Goal: Communication & Community: Share content

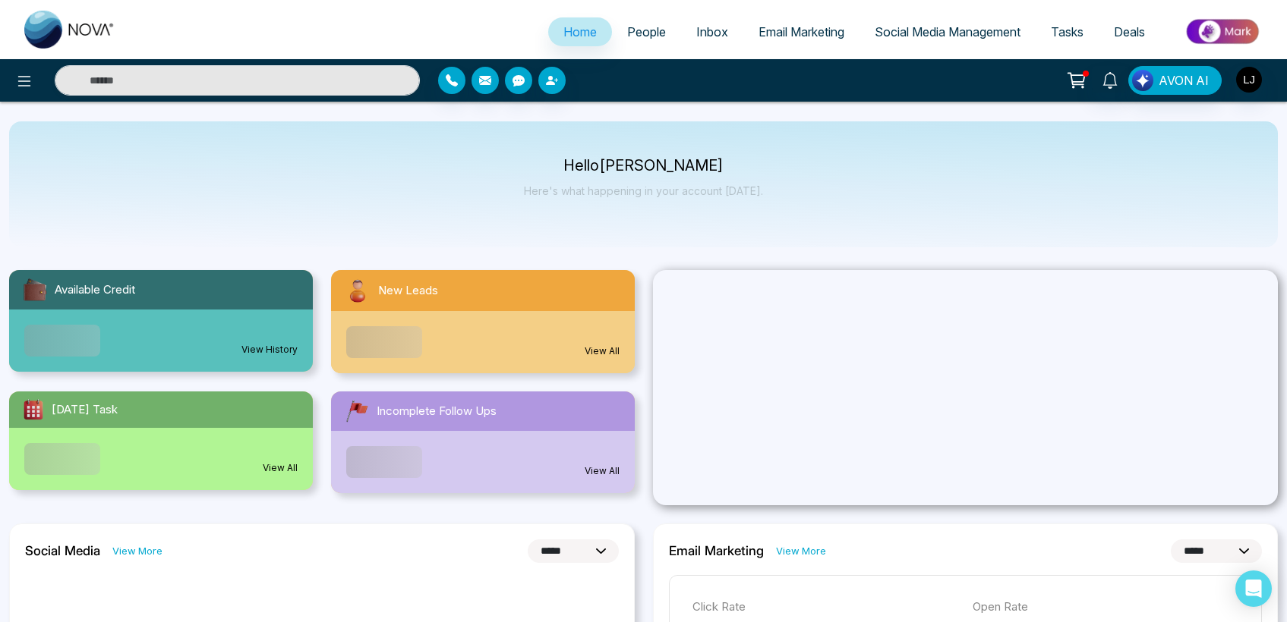
select select "*"
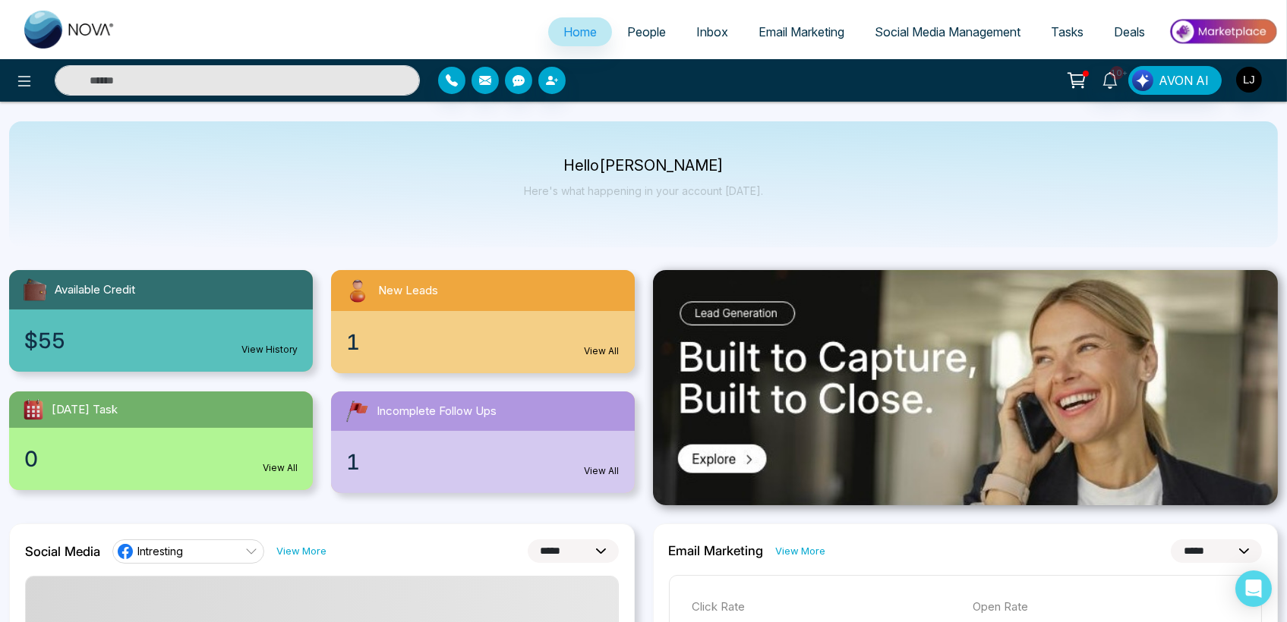
click at [910, 30] on span "Social Media Management" at bounding box center [947, 31] width 146 height 15
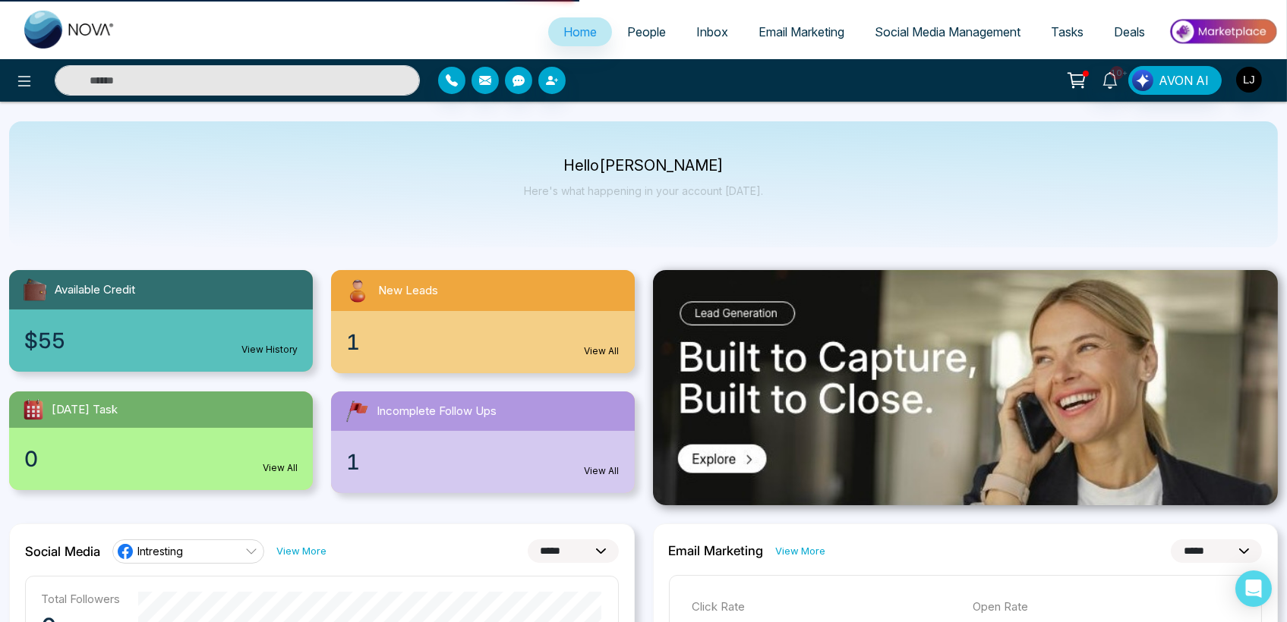
click at [894, 29] on span "Social Media Management" at bounding box center [947, 31] width 146 height 15
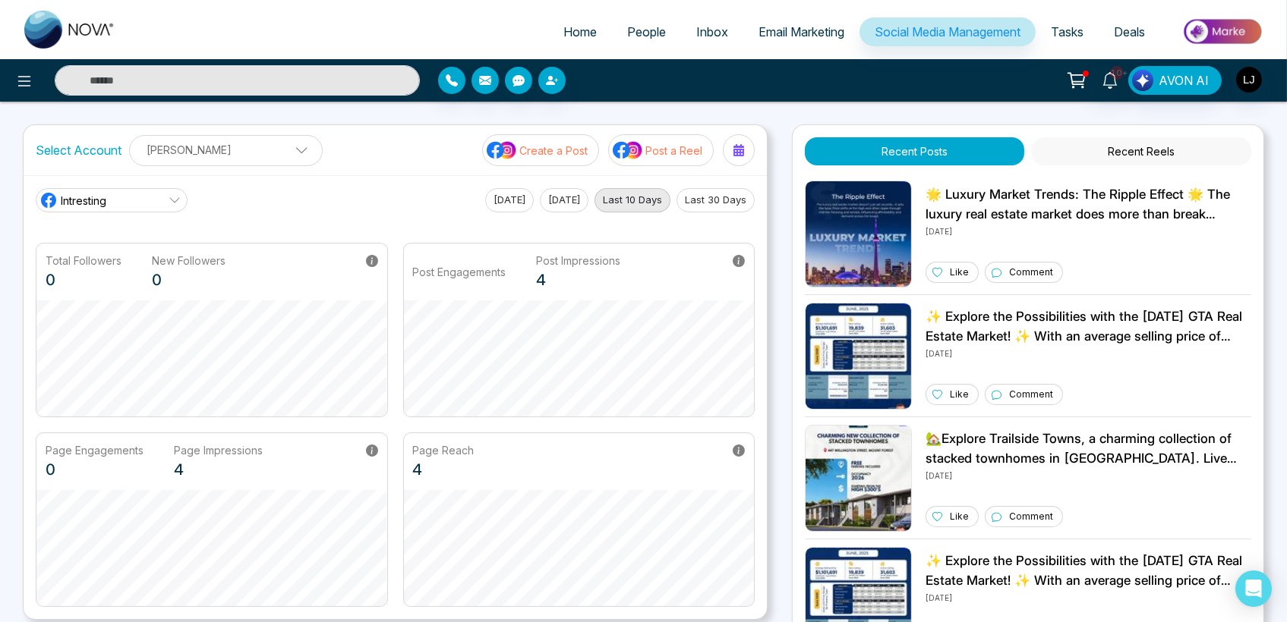
click at [243, 157] on p "[PERSON_NAME]" at bounding box center [226, 149] width 174 height 25
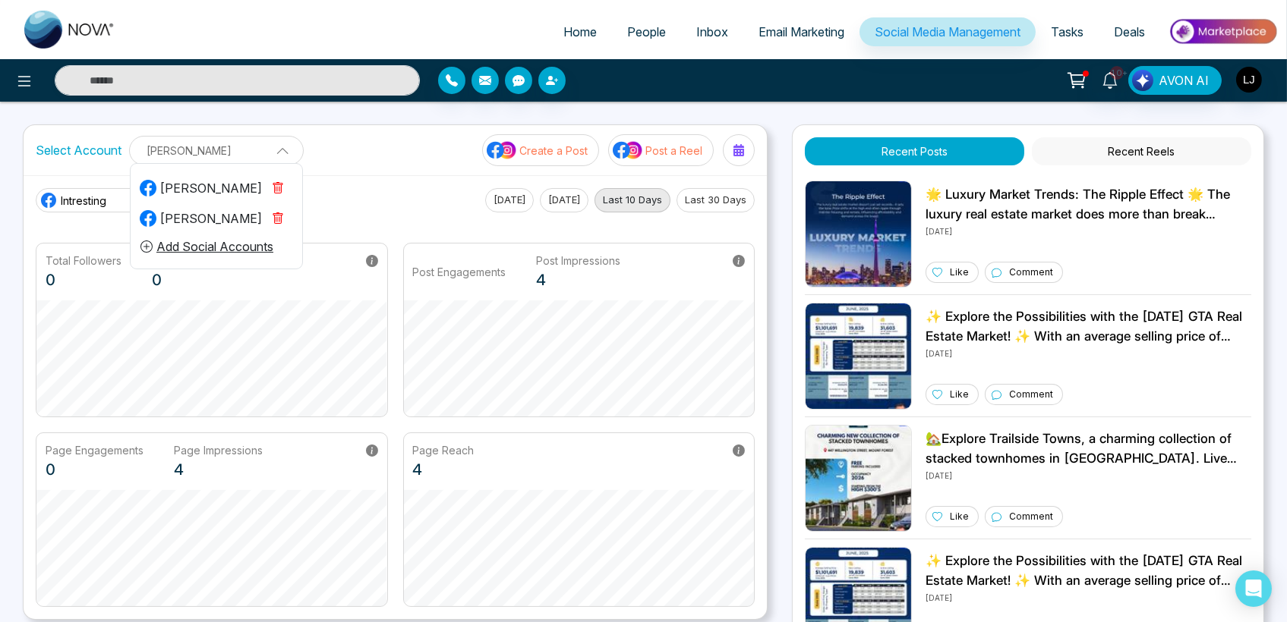
click at [218, 220] on div "[PERSON_NAME]" at bounding box center [201, 218] width 122 height 18
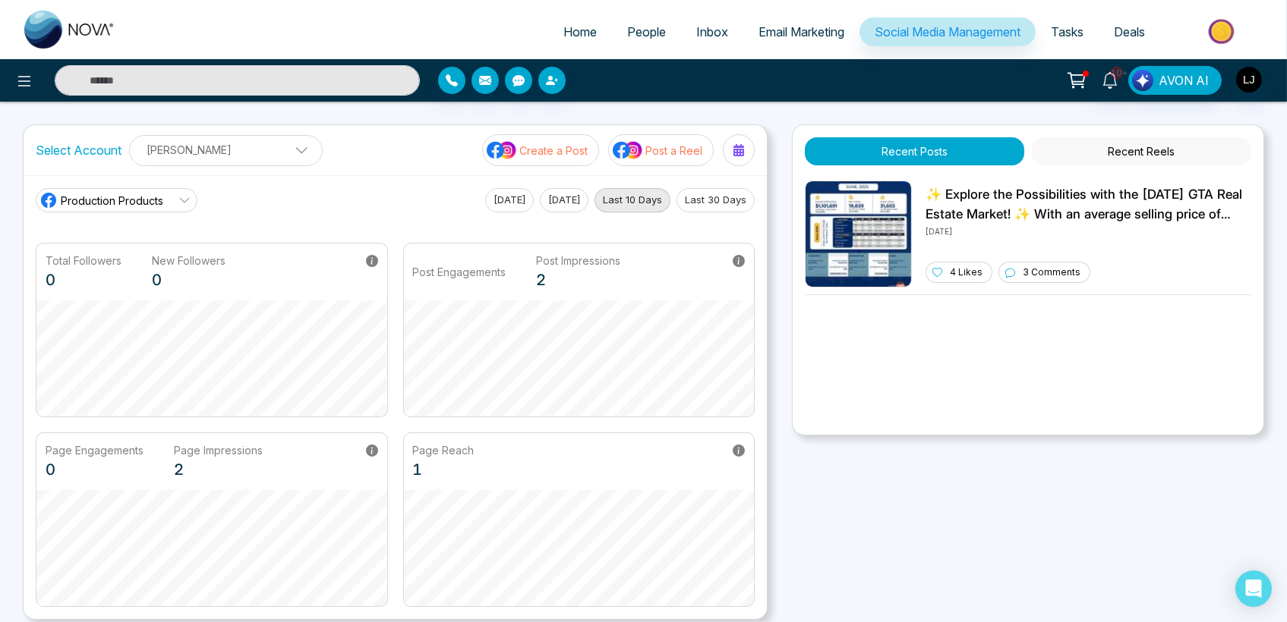
click at [150, 197] on span "Production Products" at bounding box center [112, 201] width 102 height 16
click at [568, 150] on p "Create a Post" at bounding box center [553, 151] width 68 height 16
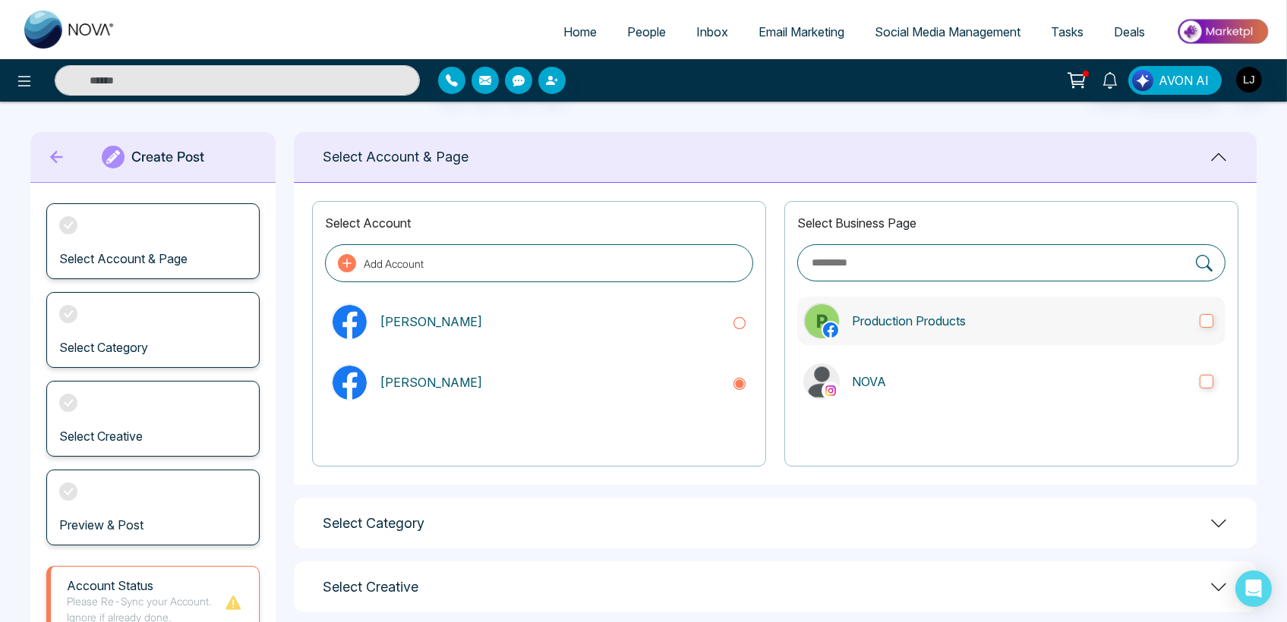
click at [937, 320] on p "Production Products" at bounding box center [1019, 321] width 335 height 18
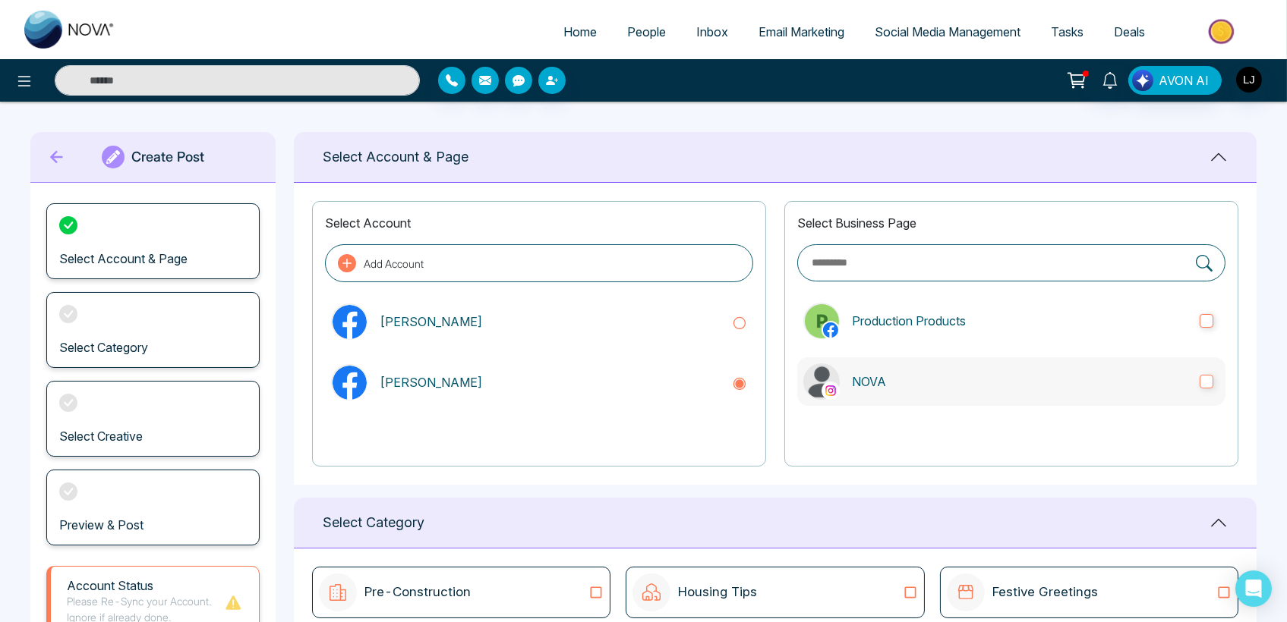
click at [911, 369] on label "NOVA" at bounding box center [1011, 381] width 428 height 49
click at [922, 326] on p "Production Products" at bounding box center [1019, 321] width 335 height 18
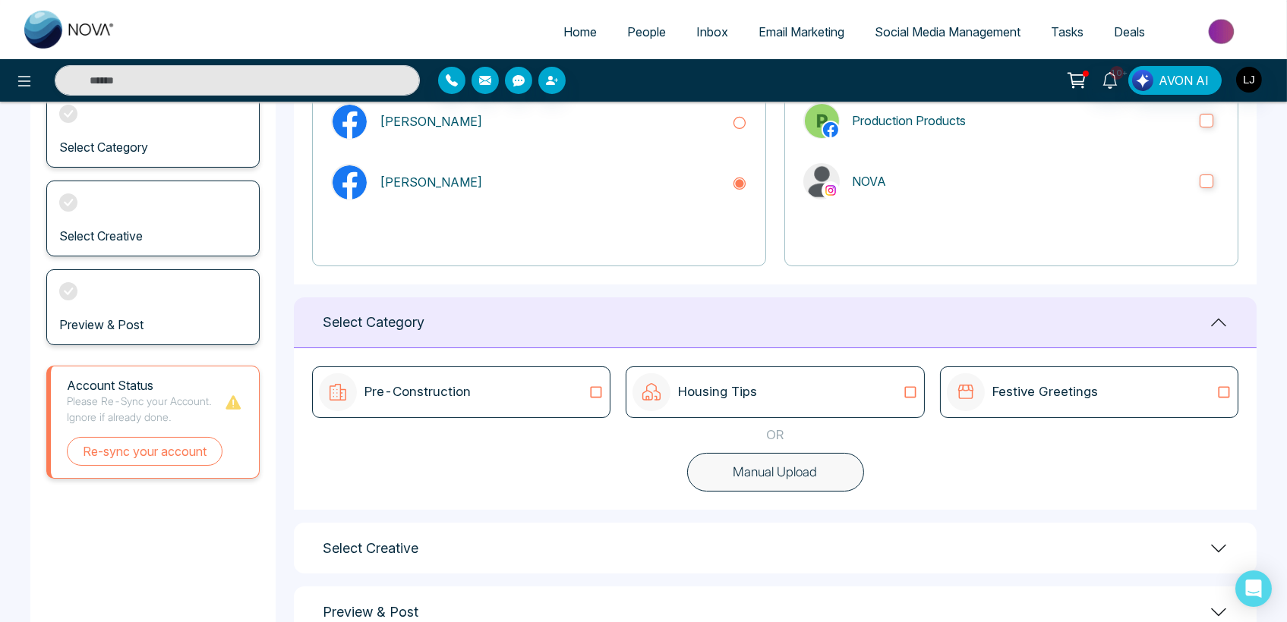
scroll to position [246, 0]
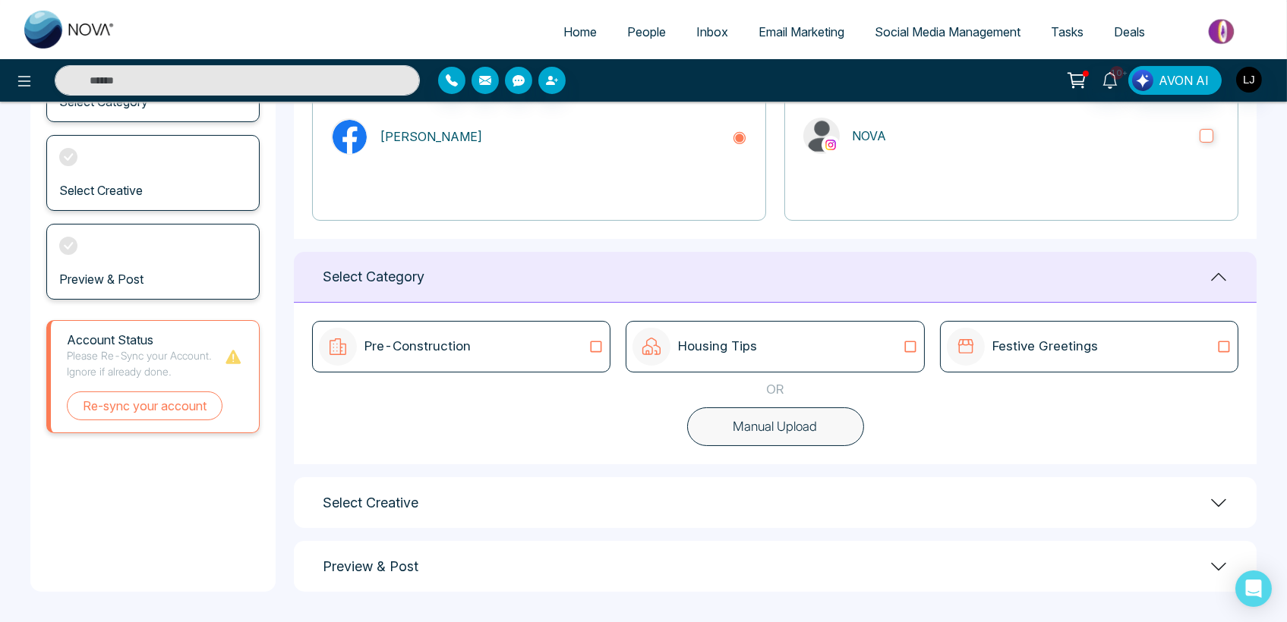
click at [584, 339] on div "Pre-Construction" at bounding box center [461, 347] width 285 height 38
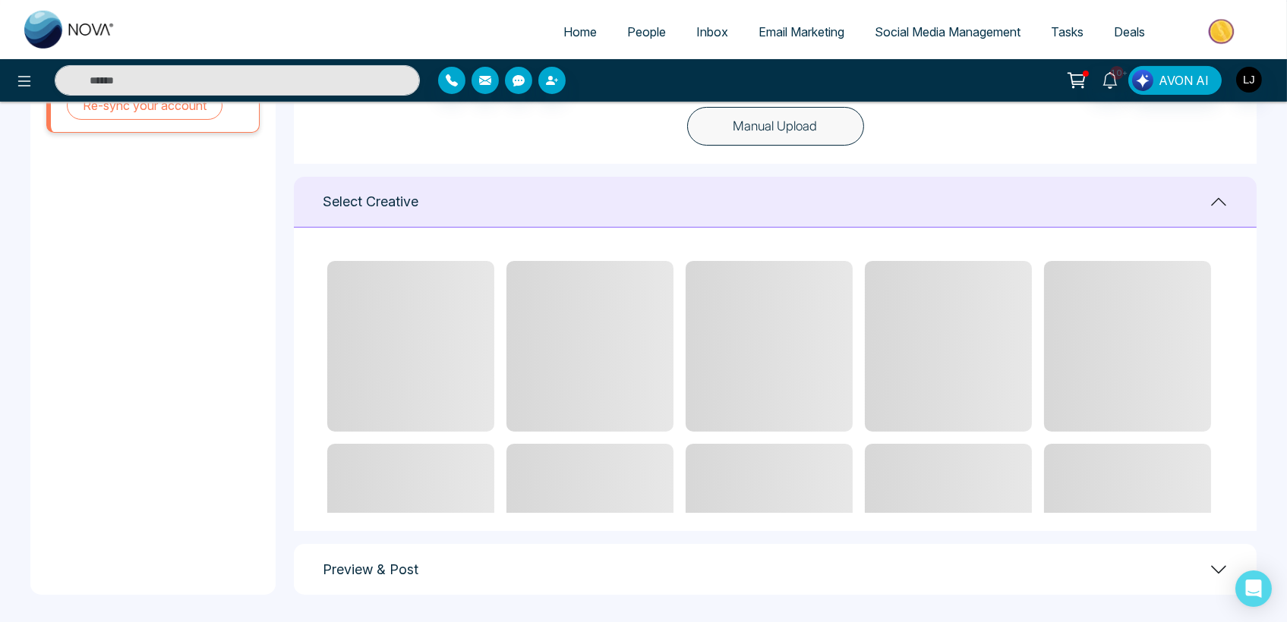
scroll to position [550, 0]
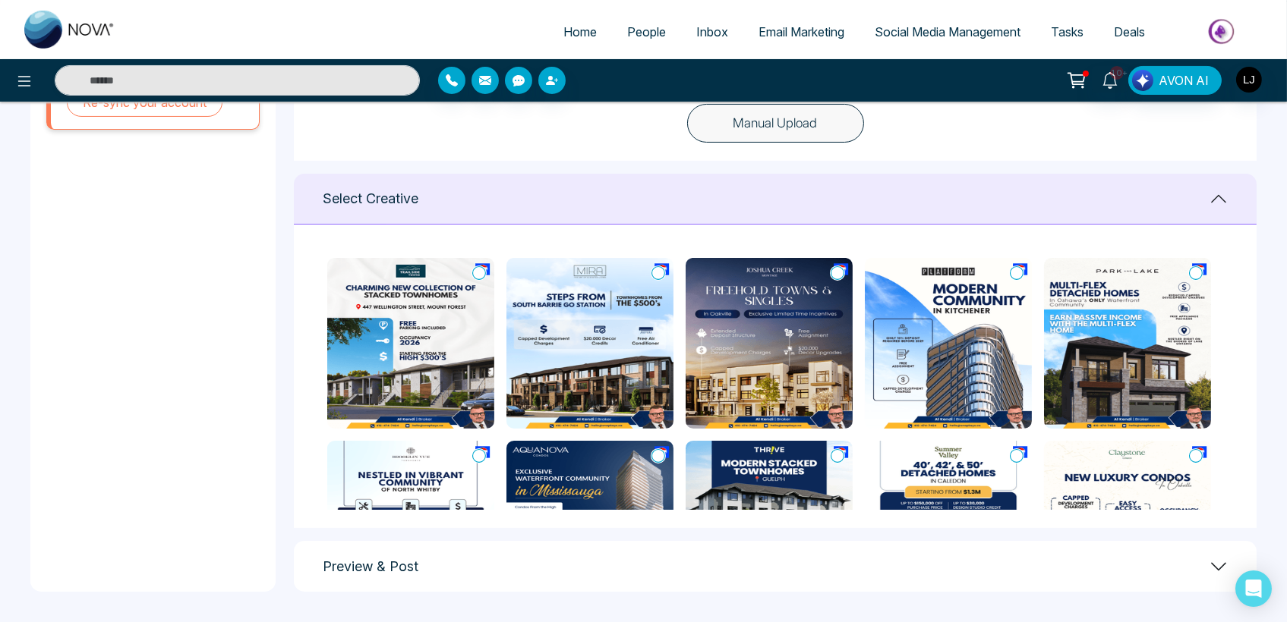
click at [474, 275] on icon at bounding box center [479, 273] width 14 height 15
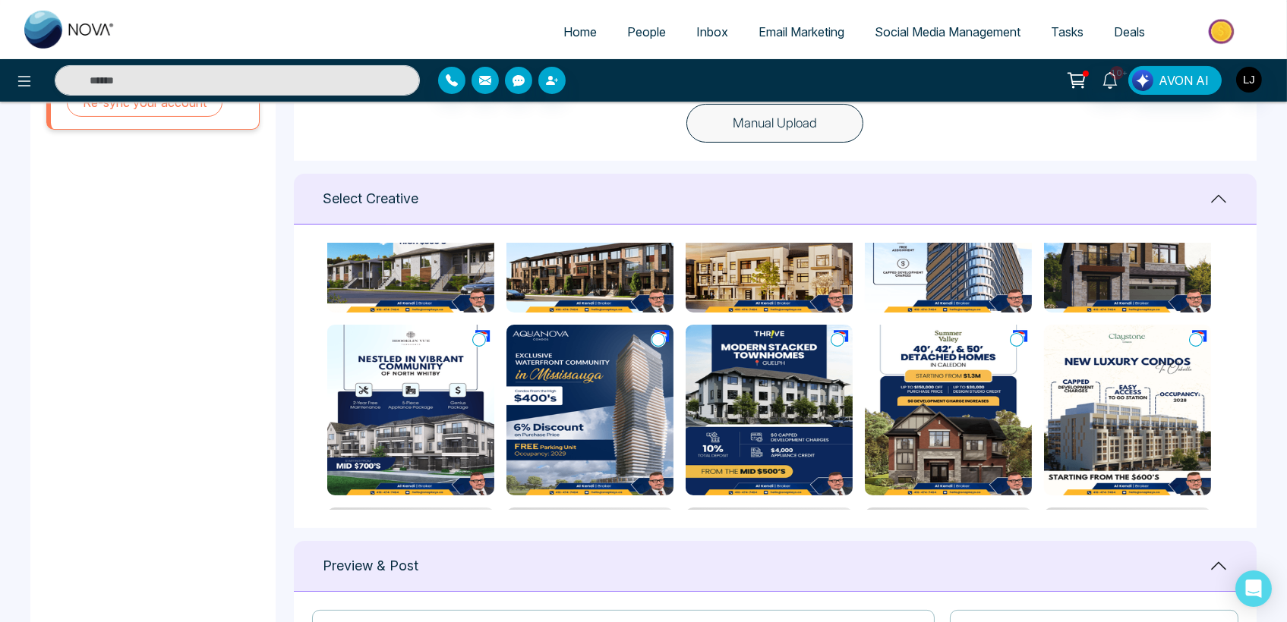
scroll to position [972, 0]
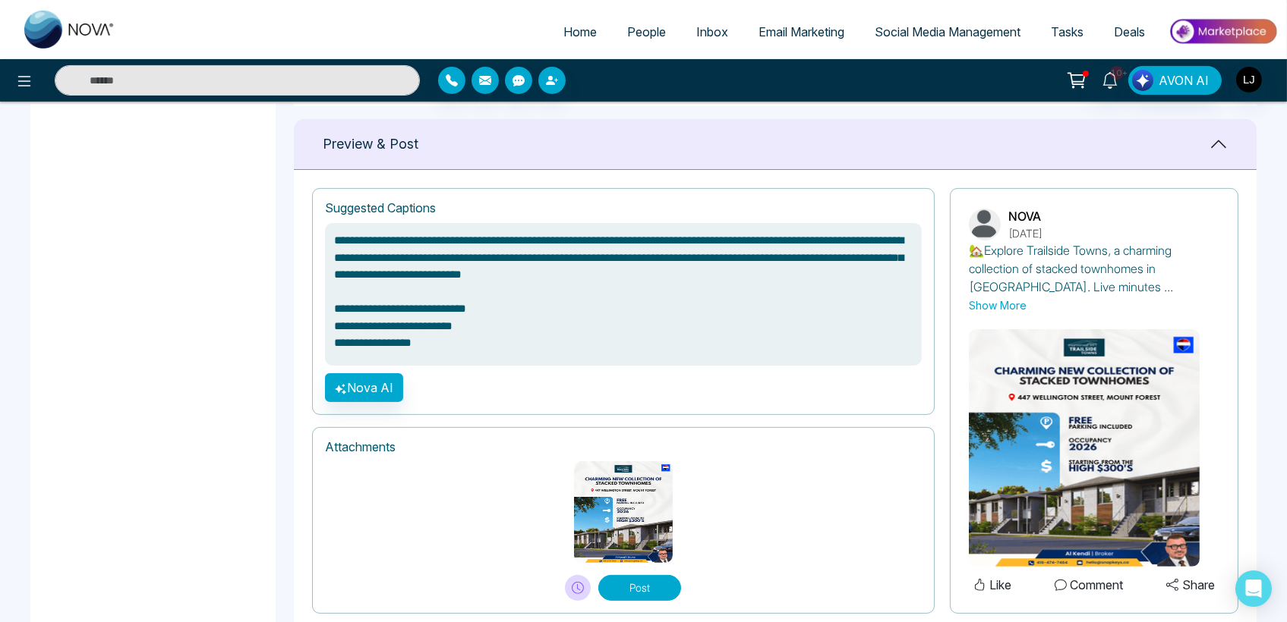
click at [654, 592] on button "Post" at bounding box center [639, 588] width 83 height 26
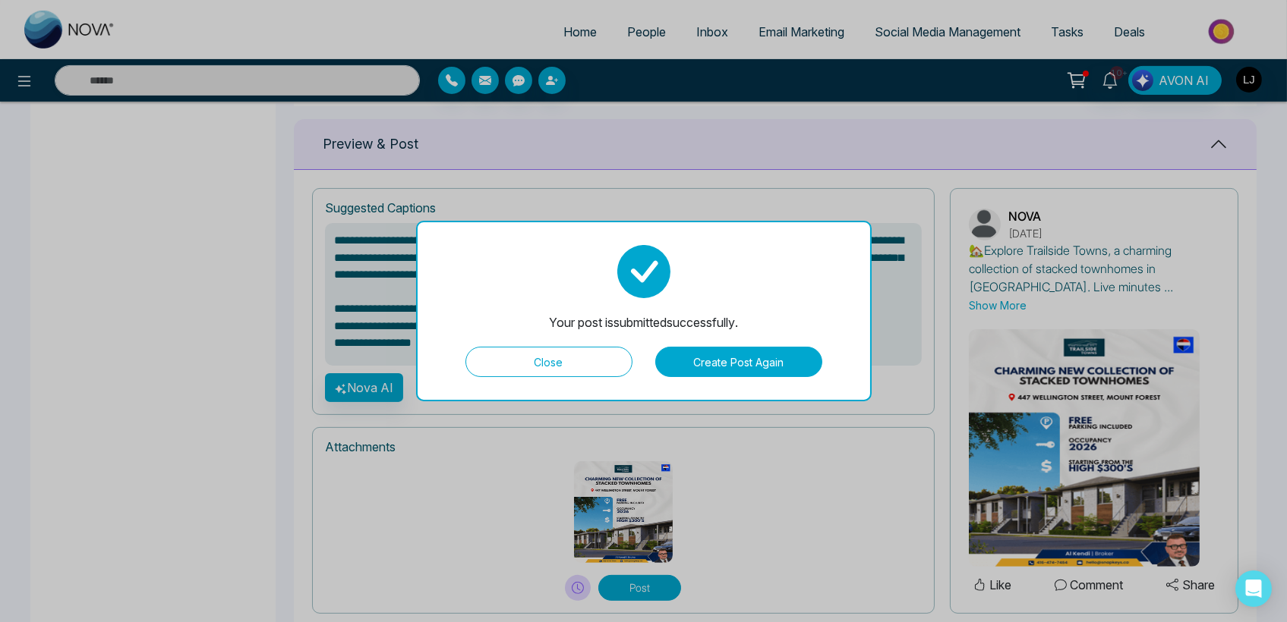
drag, startPoint x: 541, startPoint y: 324, endPoint x: 757, endPoint y: 323, distance: 215.6
click at [757, 323] on div "Your post is submitted successfully. Close Create Post Again" at bounding box center [643, 311] width 455 height 181
type textarea "**********"
click at [540, 354] on button "Close" at bounding box center [548, 362] width 167 height 30
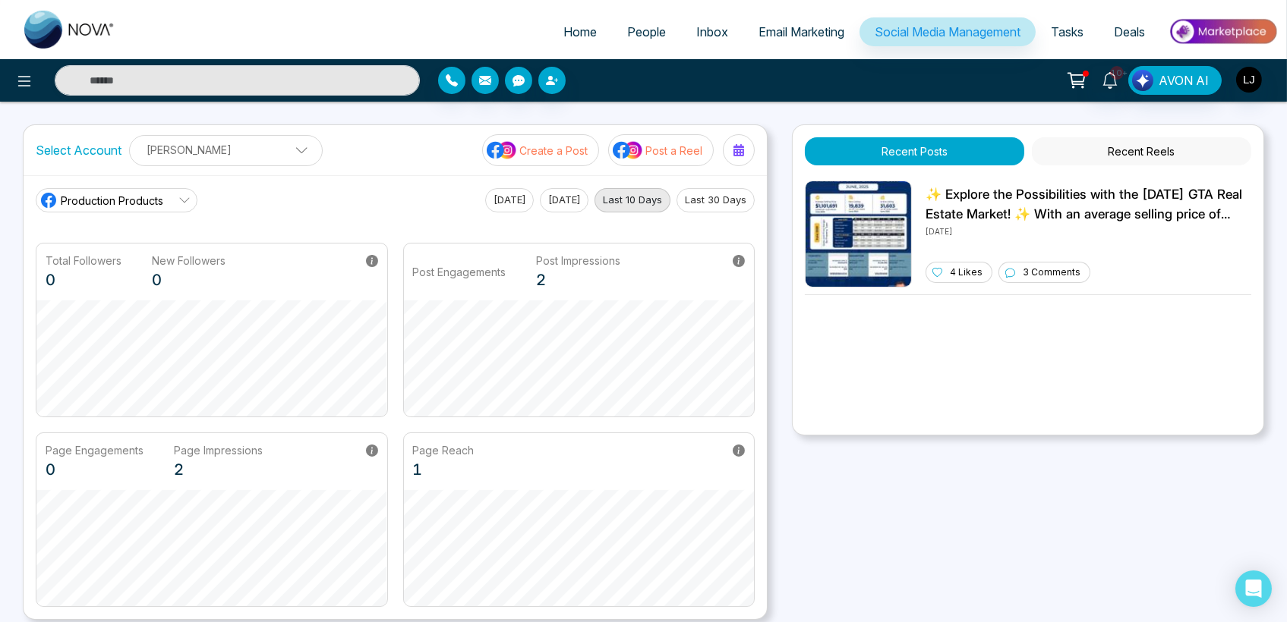
click at [126, 209] on link "Production Products" at bounding box center [117, 200] width 162 height 24
click at [107, 268] on span "NOVA" at bounding box center [127, 268] width 118 height 17
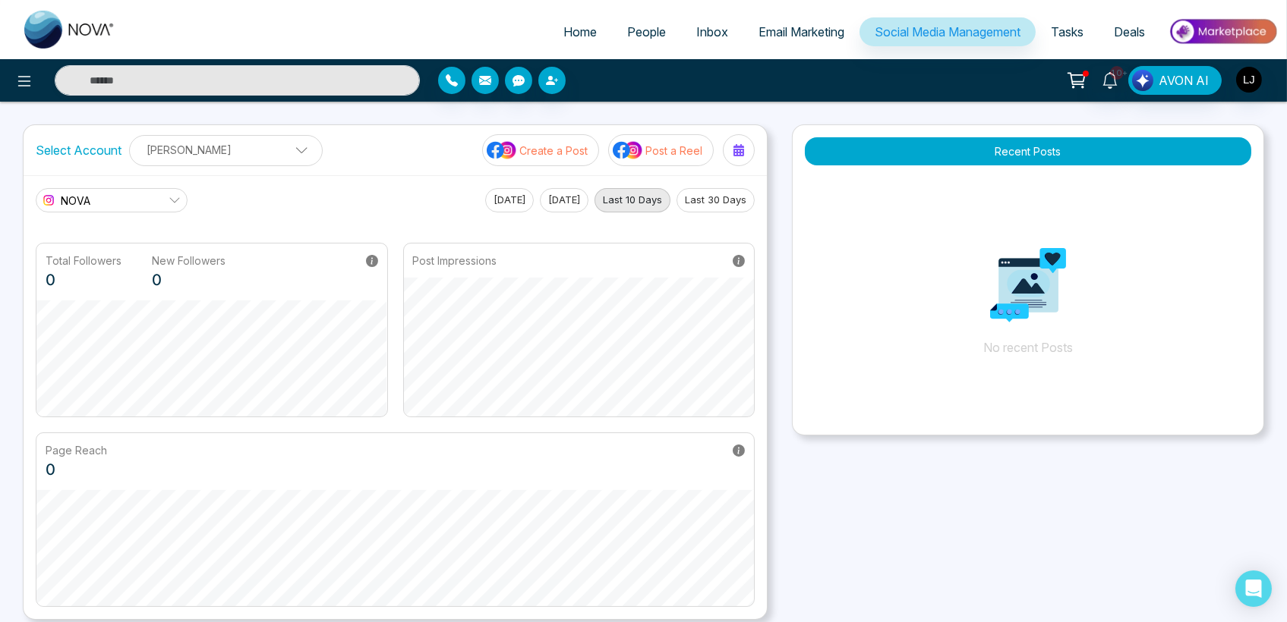
click at [109, 194] on link "NOVA" at bounding box center [112, 200] width 152 height 24
click at [74, 269] on span "NOVA" at bounding box center [122, 268] width 109 height 17
click at [158, 195] on link "NOVA" at bounding box center [112, 200] width 152 height 24
click at [361, 190] on div "NOVA Production Products NOVA [DATE] [DATE] Last 10 Days Last 30 Days" at bounding box center [395, 200] width 719 height 24
click at [196, 149] on p "[PERSON_NAME]" at bounding box center [226, 149] width 174 height 25
